Goal: Participate in discussion

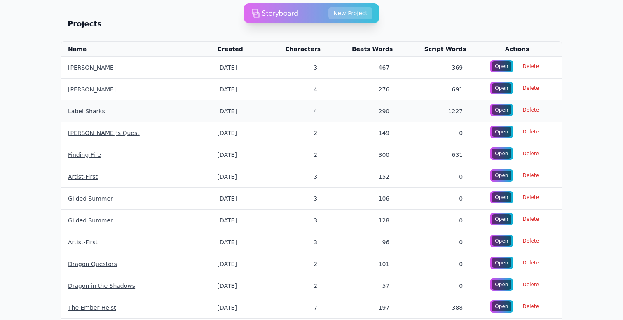
click at [81, 110] on link "Label Sharks" at bounding box center [86, 111] width 37 height 7
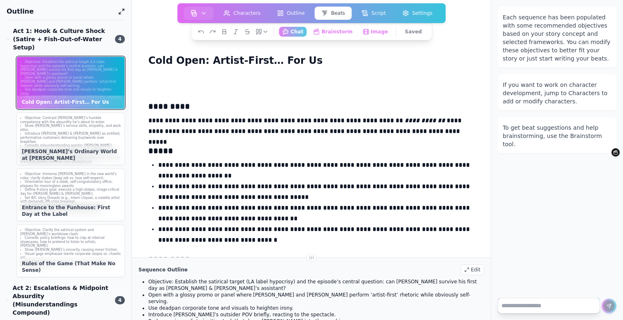
click at [525, 307] on textarea at bounding box center [549, 306] width 102 height 16
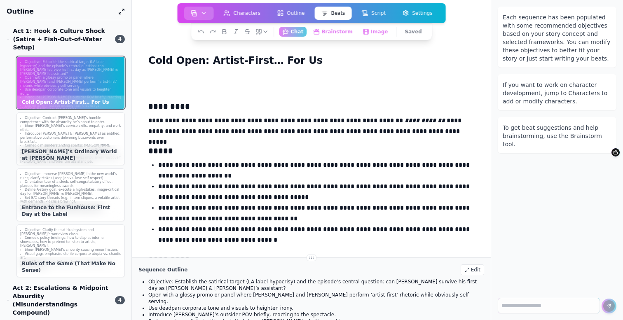
click at [197, 9] on button "button" at bounding box center [199, 13] width 30 height 13
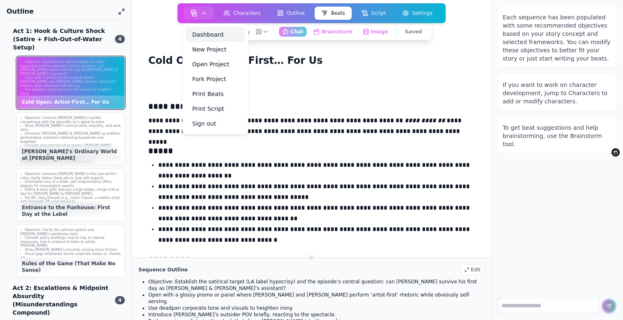
click at [204, 28] on link "Dashboard" at bounding box center [215, 34] width 59 height 15
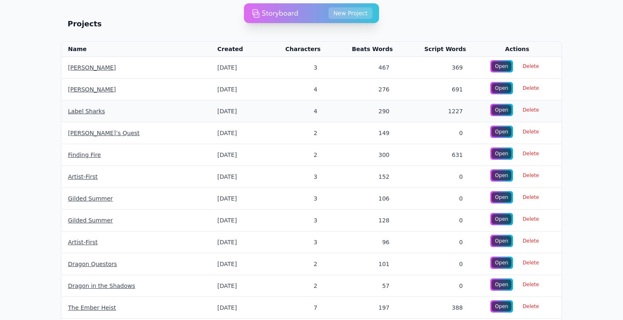
click at [84, 111] on link "Label Sharks" at bounding box center [86, 111] width 37 height 7
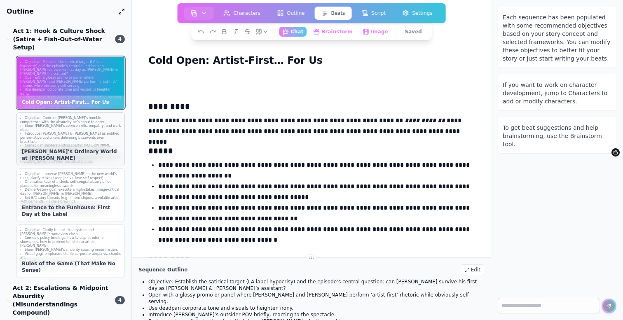
click at [69, 132] on li "Introduce [PERSON_NAME] & [PERSON_NAME] as entitled, performative customers del…" at bounding box center [70, 138] width 101 height 12
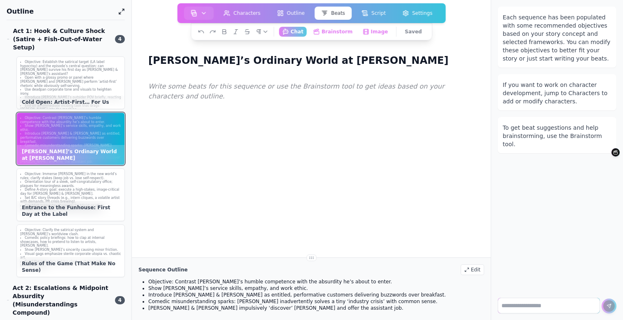
click at [530, 307] on textarea at bounding box center [549, 306] width 102 height 16
type textarea "**********"
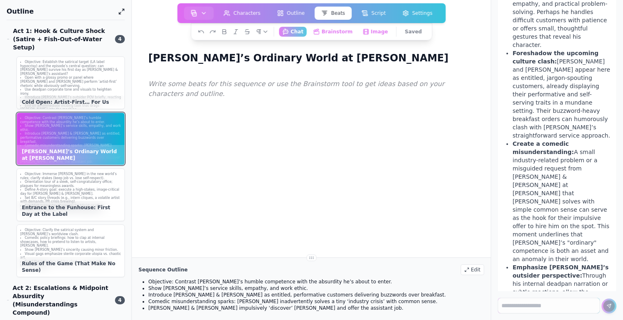
scroll to position [324, 0]
